Goal: Check status: Check status

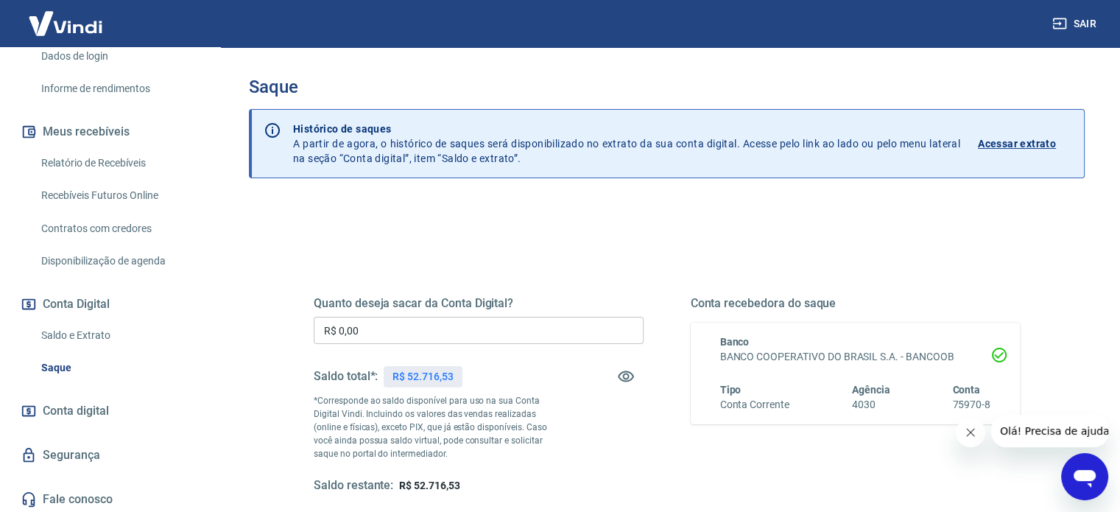
scroll to position [271, 0]
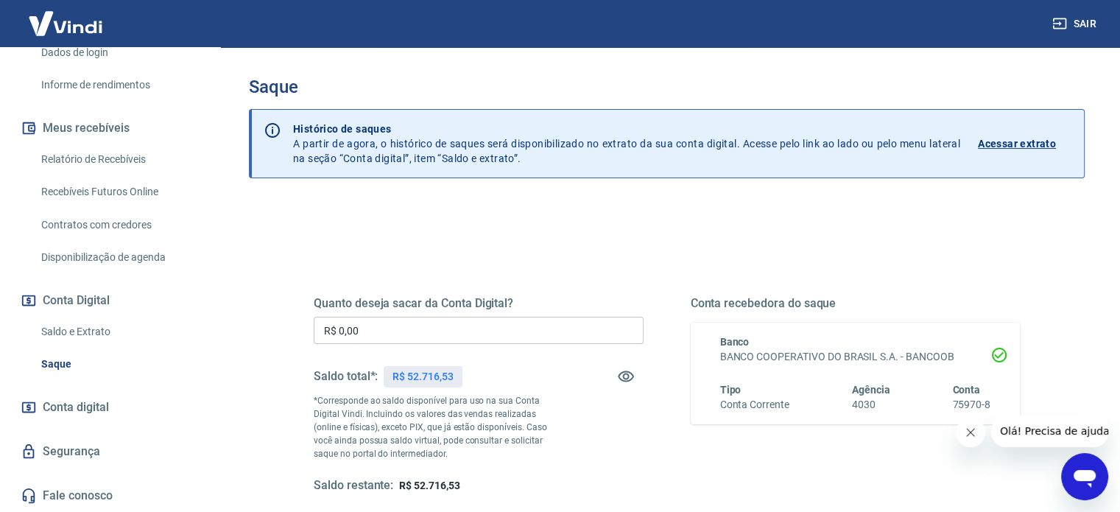
click at [970, 432] on icon "Fechar mensagem da empresa" at bounding box center [970, 432] width 7 height 7
click at [623, 378] on icon "button" at bounding box center [626, 376] width 16 height 11
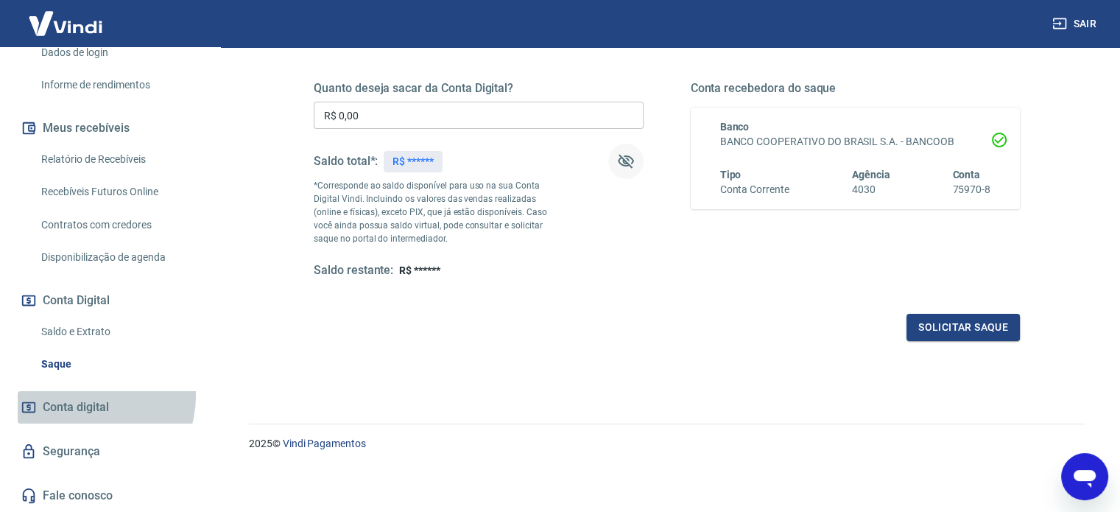
click at [87, 396] on link "Conta digital" at bounding box center [110, 407] width 185 height 32
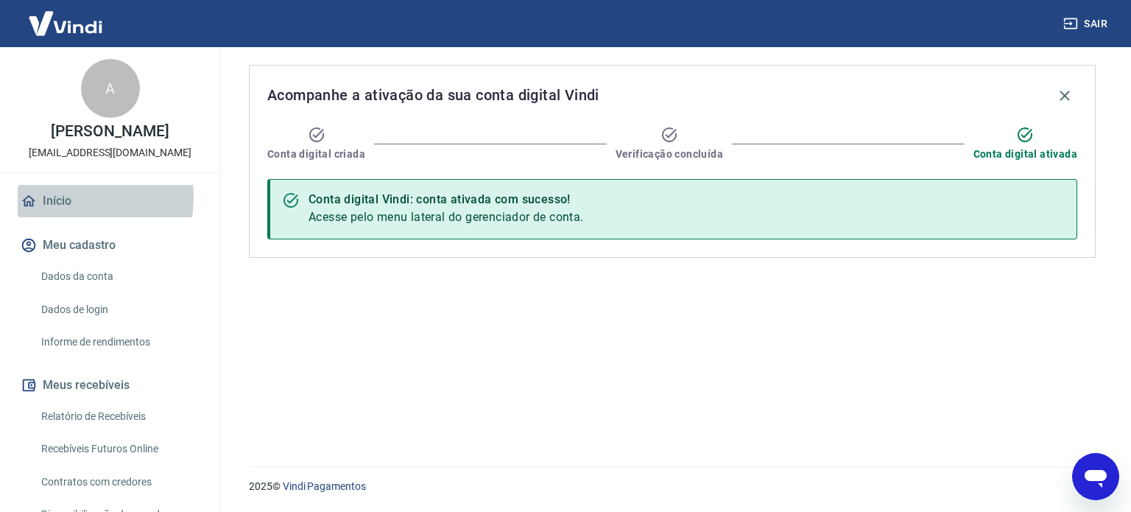
click at [62, 213] on link "Início" at bounding box center [110, 201] width 185 height 32
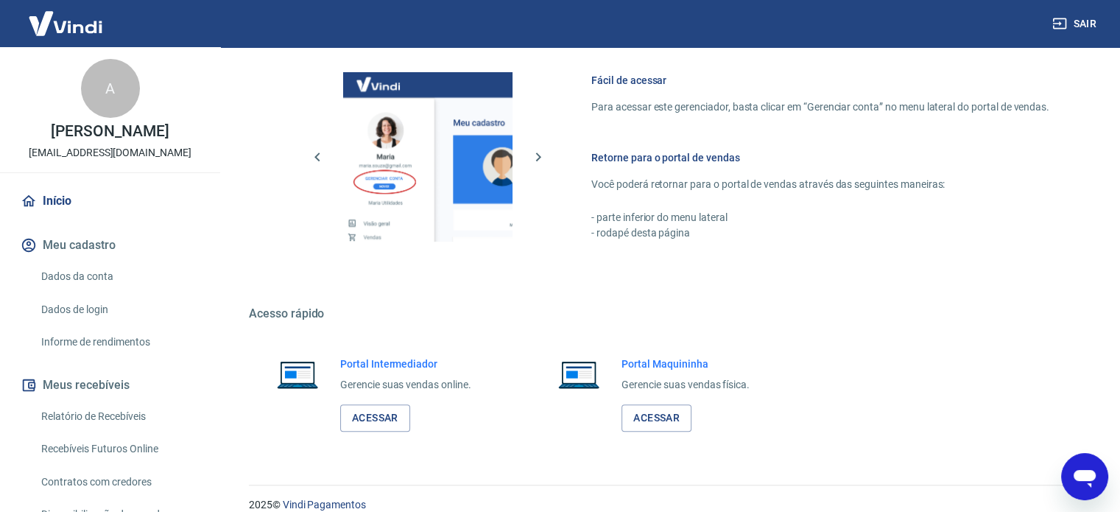
scroll to position [650, 0]
